Goal: Task Accomplishment & Management: Complete application form

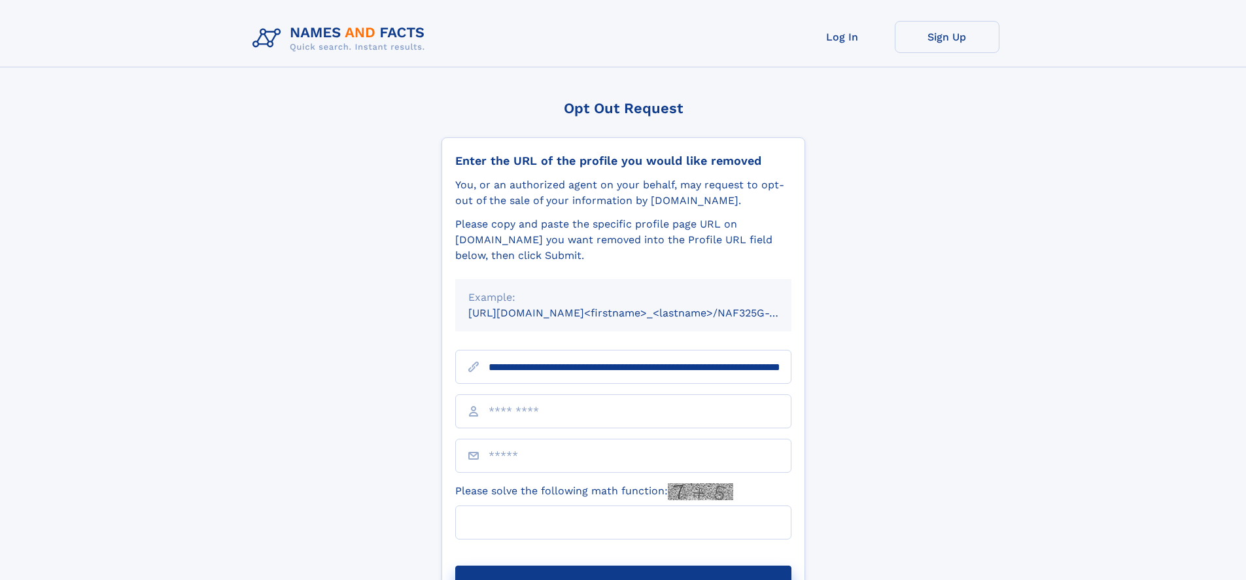
scroll to position [0, 139]
type input "**********"
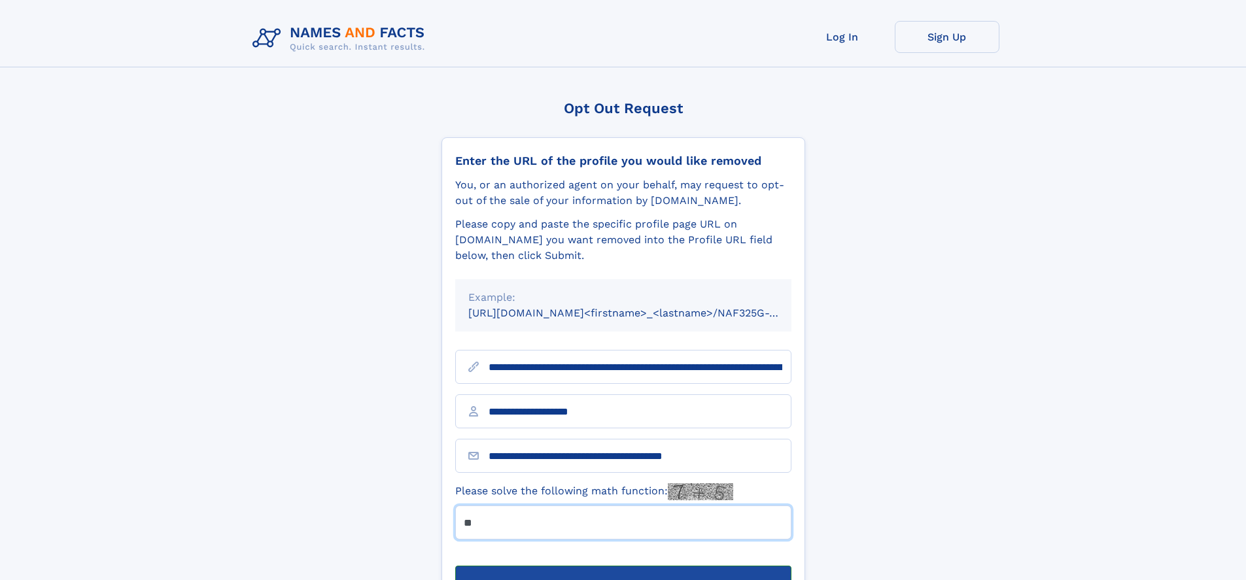
type input "**"
click at [623, 566] on button "Submit Opt Out Request" at bounding box center [623, 587] width 336 height 42
